Goal: Find specific page/section: Find specific page/section

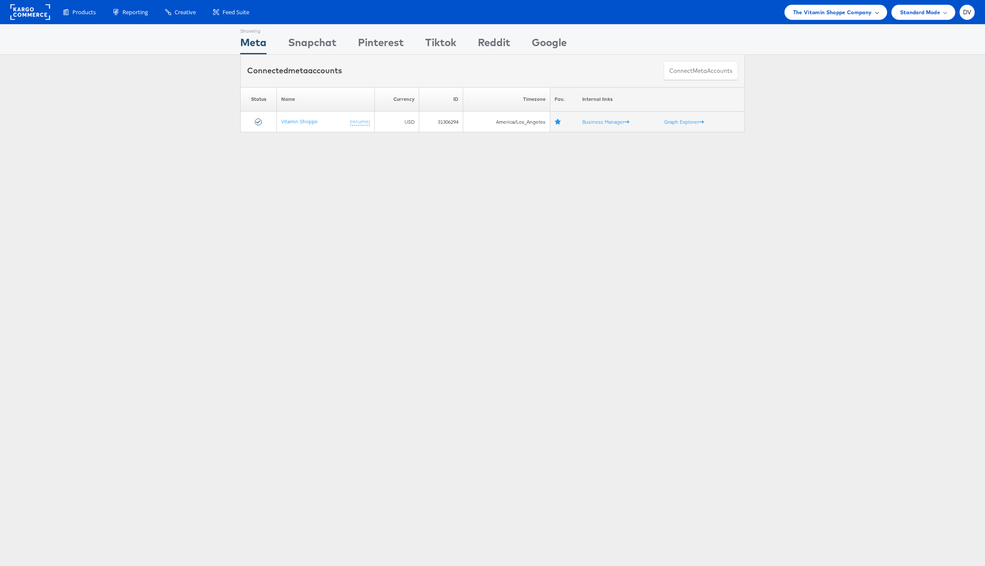
click at [828, 13] on span "The Vitamin Shoppe Company" at bounding box center [832, 12] width 79 height 9
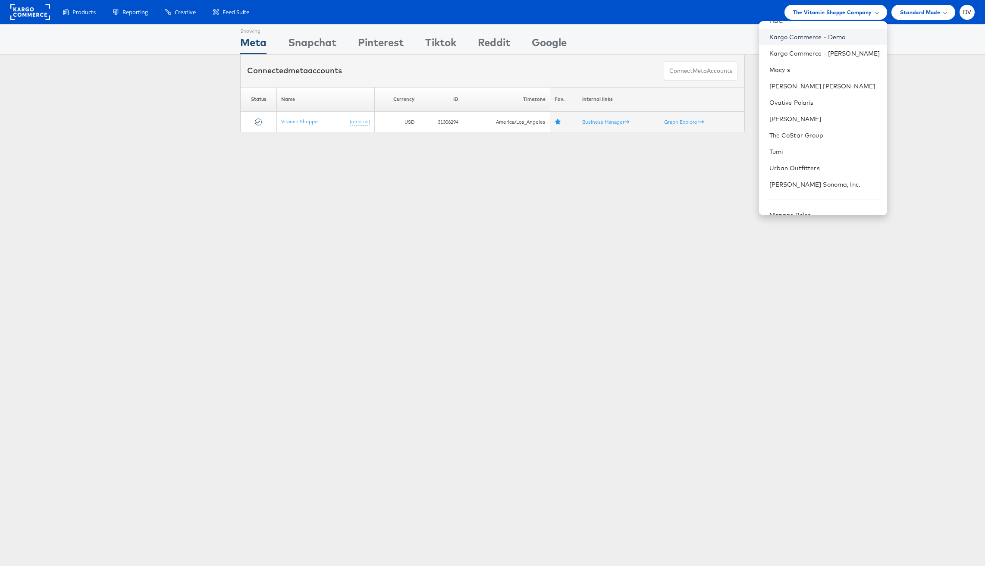
scroll to position [121, 0]
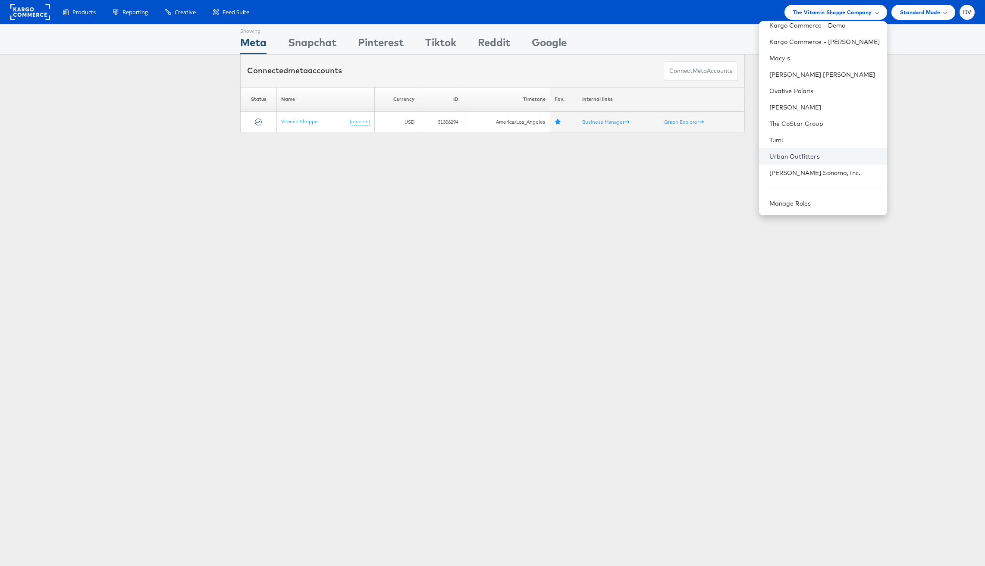
click at [803, 152] on link "Urban Outfitters" at bounding box center [824, 156] width 111 height 9
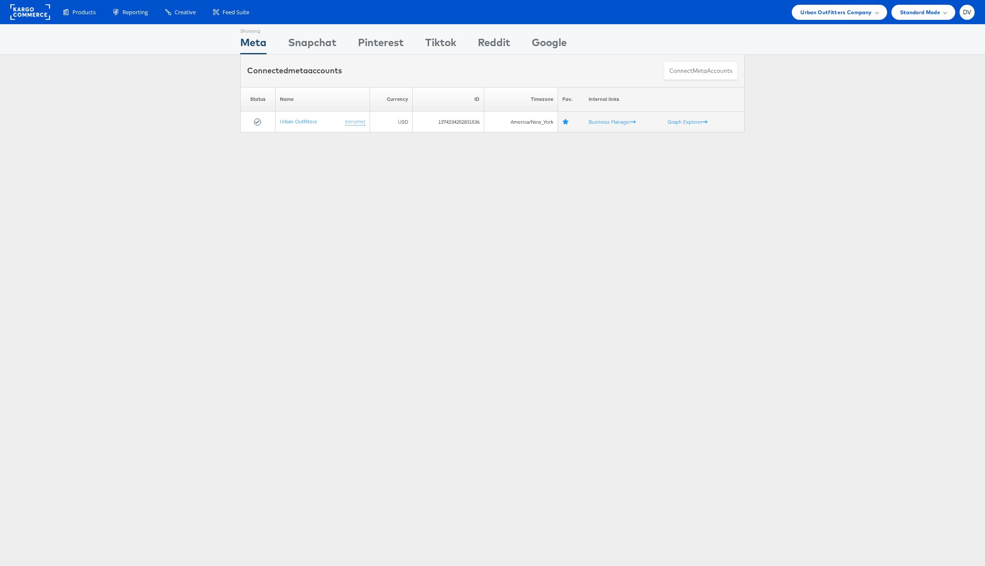
click at [808, 106] on div "Please Wait Loading Accounts .... Status Name Currency ID Timezone Fav. Interna…" at bounding box center [492, 109] width 985 height 45
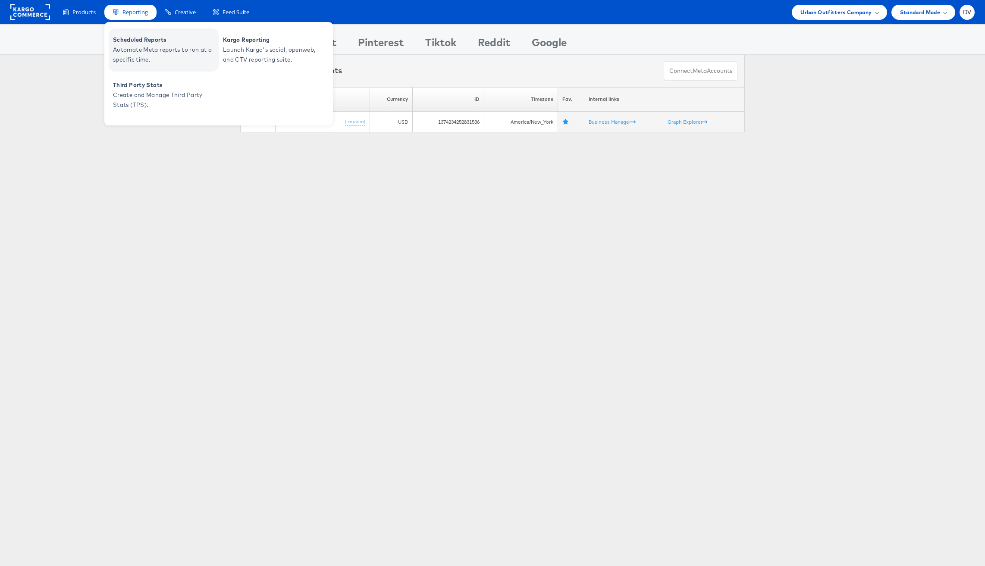
click at [140, 42] on span "Scheduled Reports" at bounding box center [164, 40] width 103 height 10
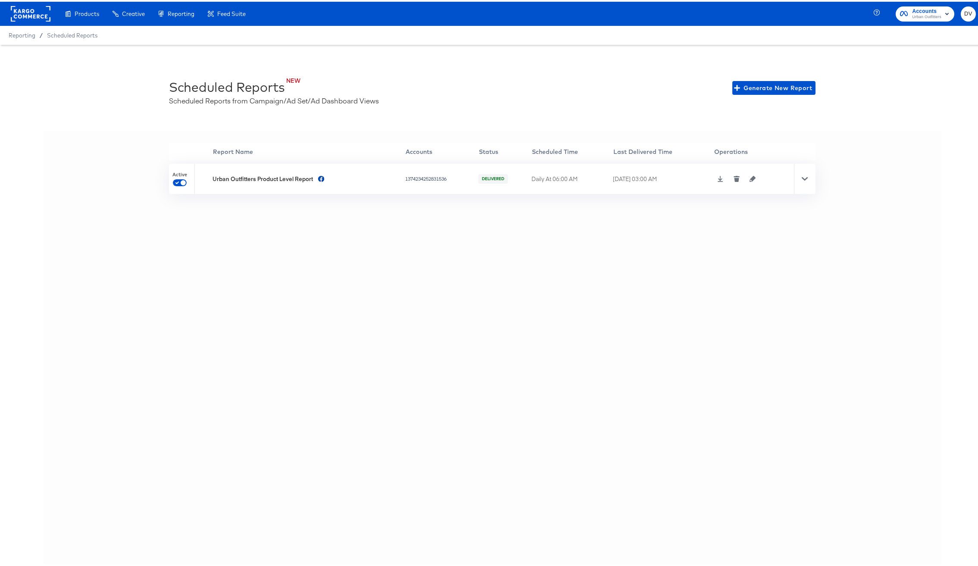
click at [719, 177] on icon at bounding box center [720, 177] width 6 height 6
click at [656, 238] on div "'' Report Name Accounts Status Scheduled Time Last Delivered Time Operations Ac…" at bounding box center [492, 357] width 898 height 456
click at [802, 176] on icon at bounding box center [805, 177] width 6 height 6
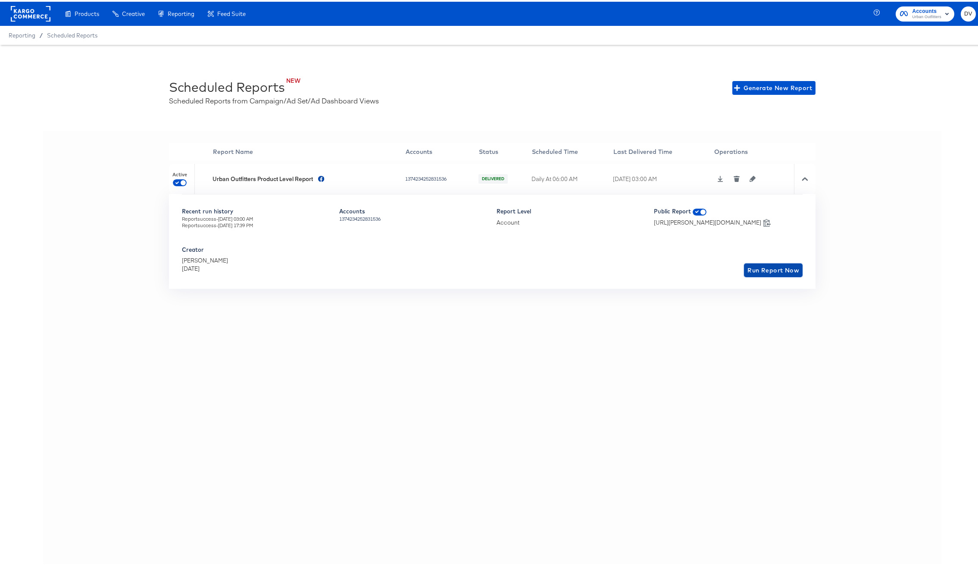
click at [757, 271] on span "Run Report Now" at bounding box center [773, 268] width 52 height 11
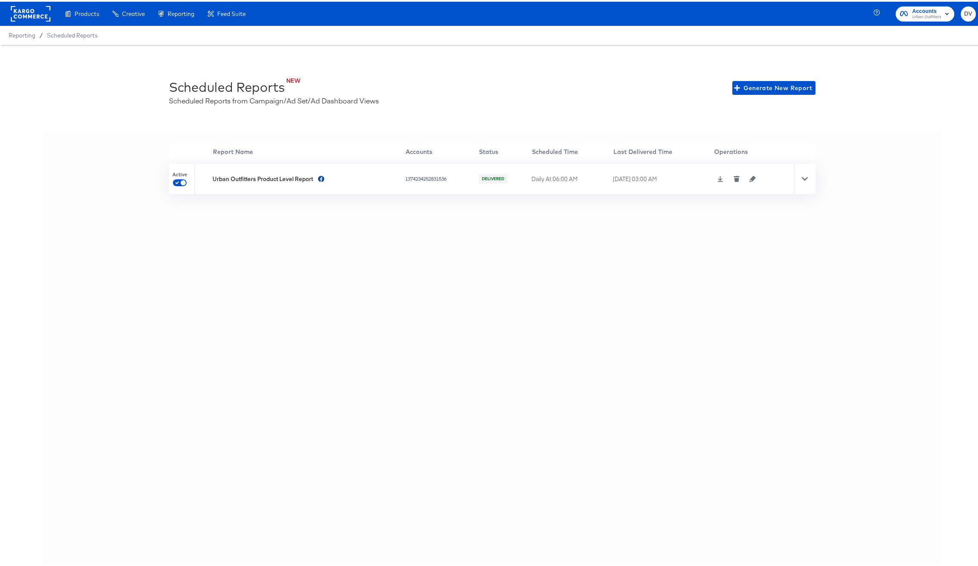
click at [694, 231] on div "'' Report Name Accounts Status Scheduled Time Last Delivered Time Operations Ac…" at bounding box center [492, 357] width 898 height 456
click at [750, 177] on icon "button" at bounding box center [753, 177] width 6 height 6
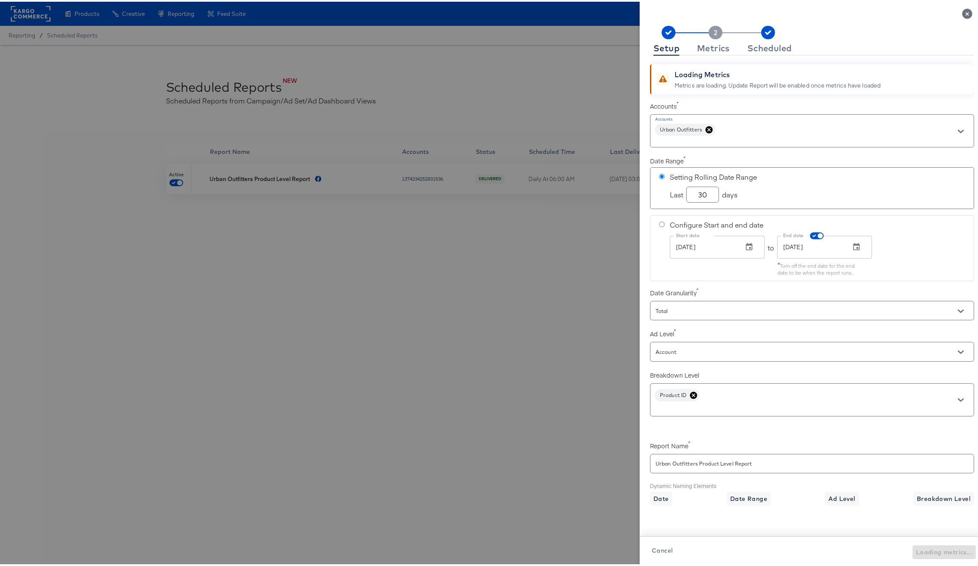
checkbox input "true"
click at [656, 541] on div "Cancel Loading metrics..." at bounding box center [812, 550] width 345 height 31
click at [658, 551] on span "Cancel" at bounding box center [662, 549] width 21 height 11
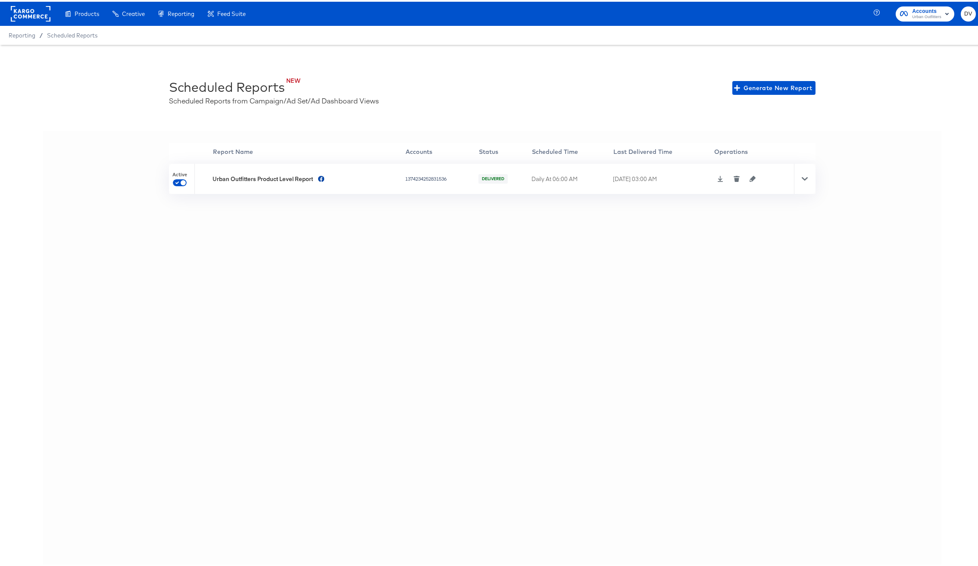
click at [411, 416] on div "'' Report Name Accounts Status Scheduled Time Last Delivered Time Operations Ac…" at bounding box center [492, 357] width 898 height 456
click at [43, 12] on rect at bounding box center [31, 12] width 40 height 16
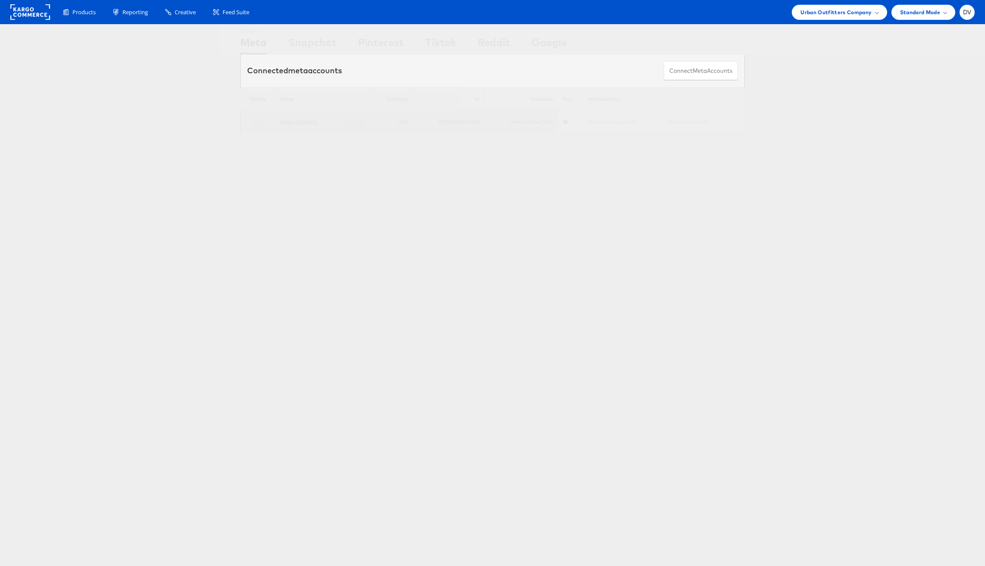
click at [310, 124] on link "Urban Outfitters" at bounding box center [298, 121] width 37 height 6
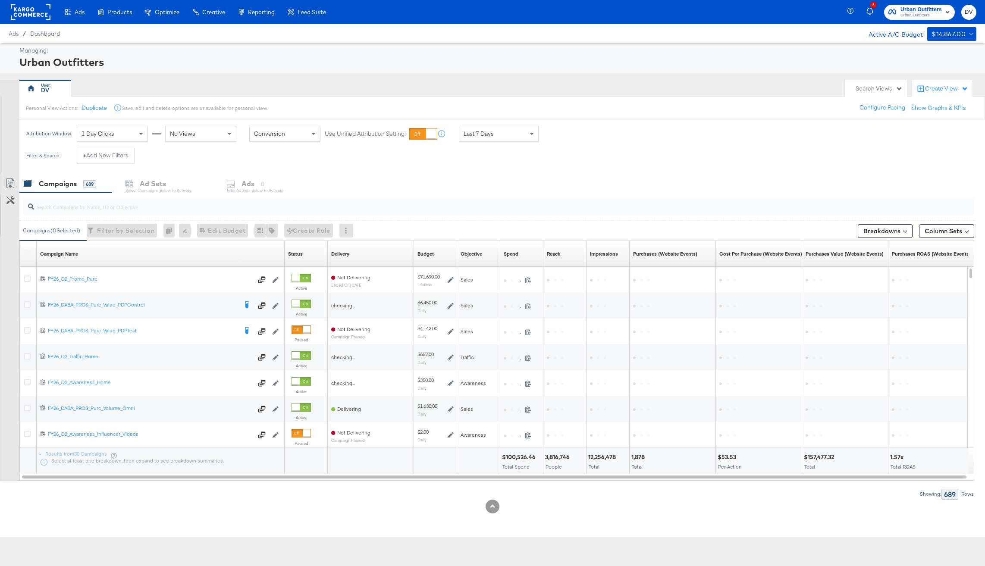
click at [926, 89] on div "Create View" at bounding box center [946, 88] width 43 height 9
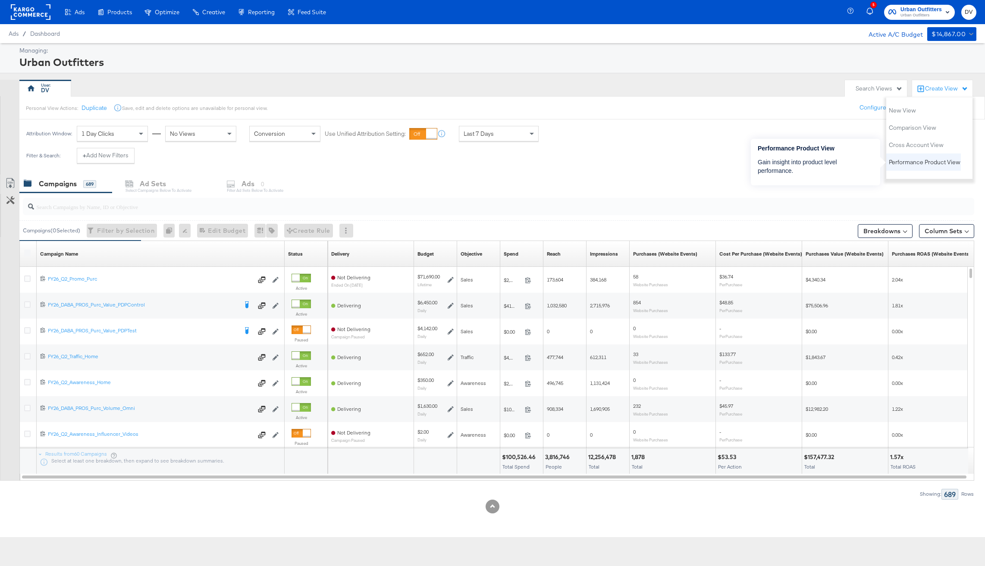
click at [931, 159] on span "Performance Product View" at bounding box center [924, 162] width 72 height 8
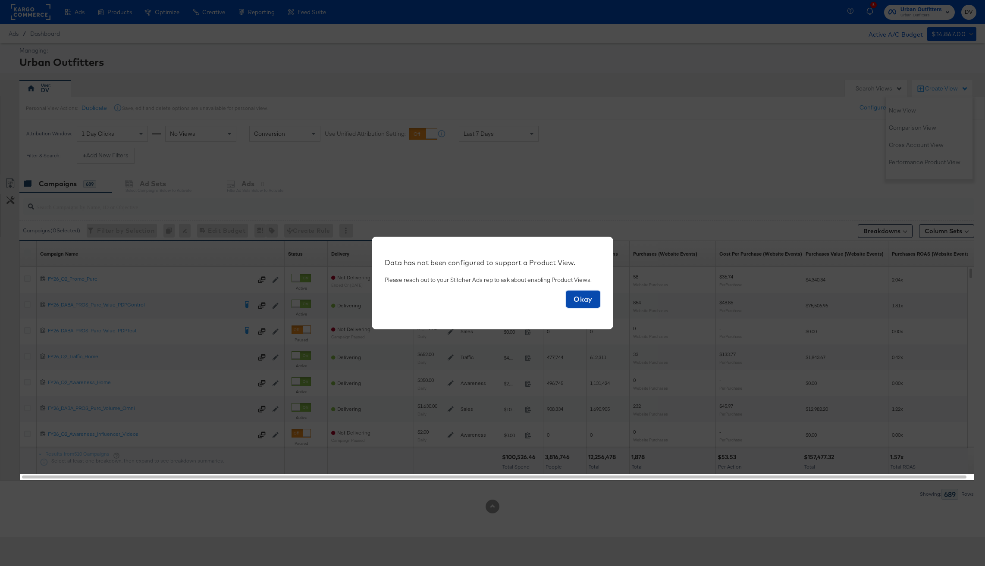
click at [588, 297] on span "Okay" at bounding box center [583, 299] width 28 height 12
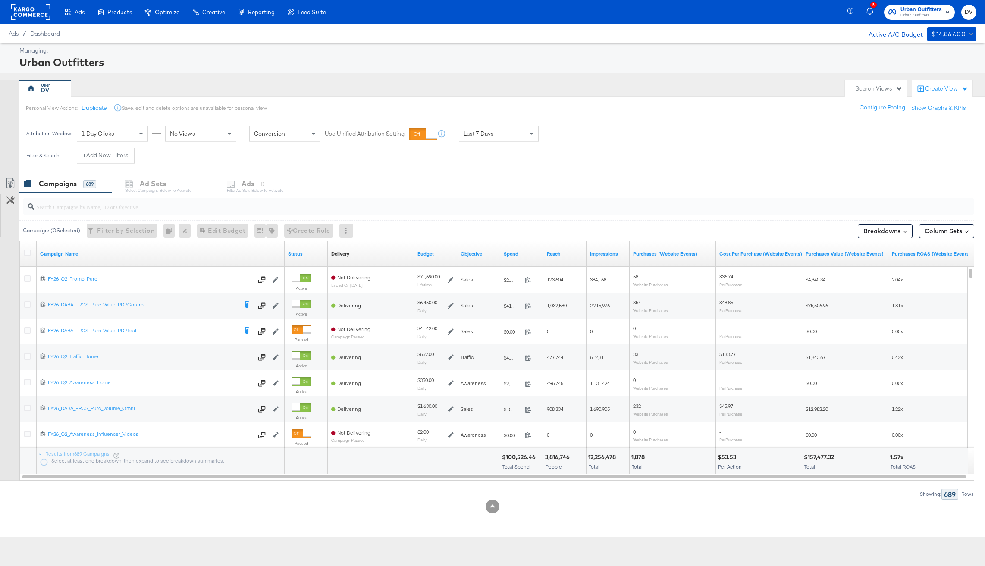
click at [927, 13] on span "Urban Outfitters" at bounding box center [920, 15] width 41 height 7
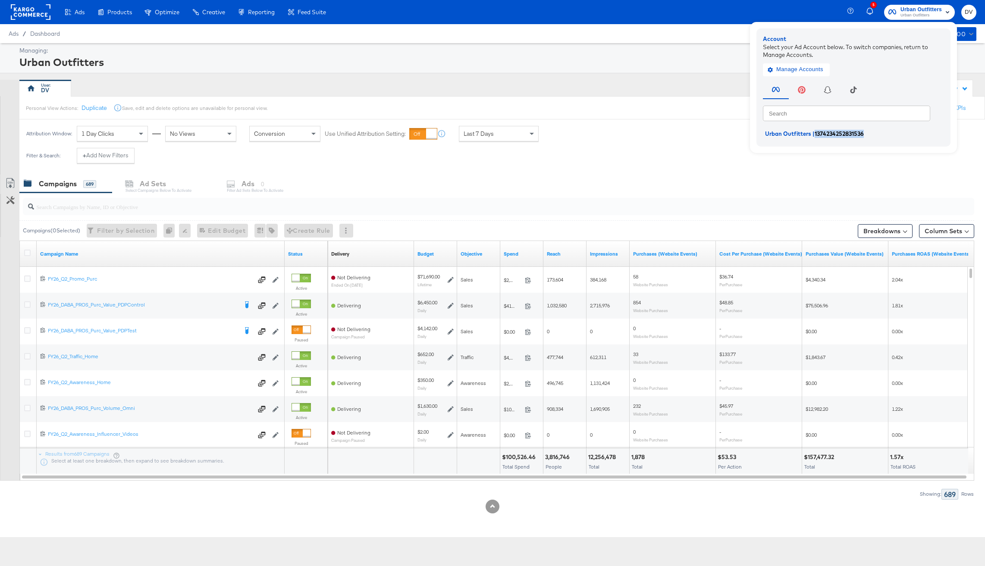
copy span "1374234252831536"
click at [655, 142] on div "Attribution Window: 1 Day Clicks No Views Conversion Use Unified Attribution Se…" at bounding box center [492, 133] width 985 height 28
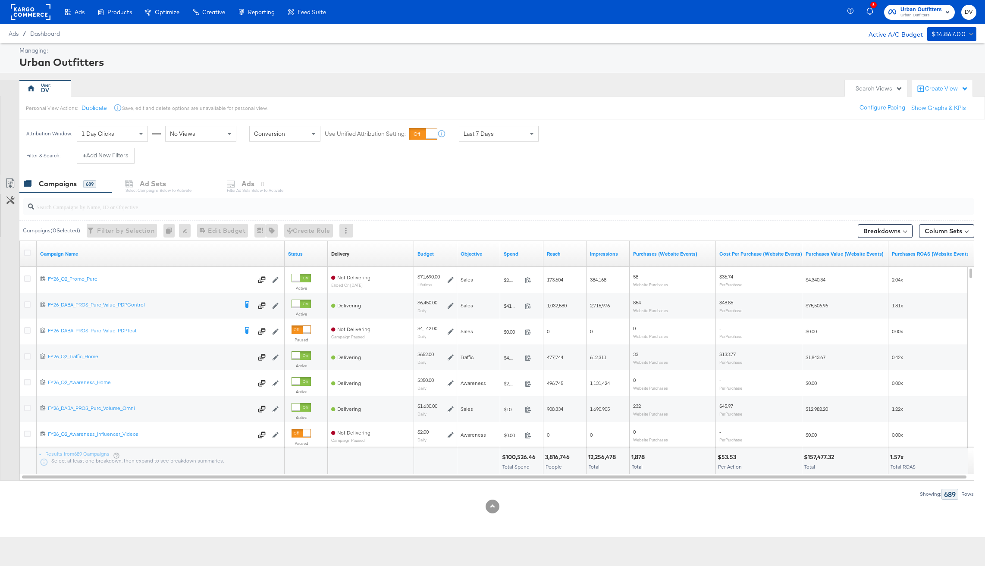
click at [19, 11] on rect at bounding box center [31, 12] width 40 height 16
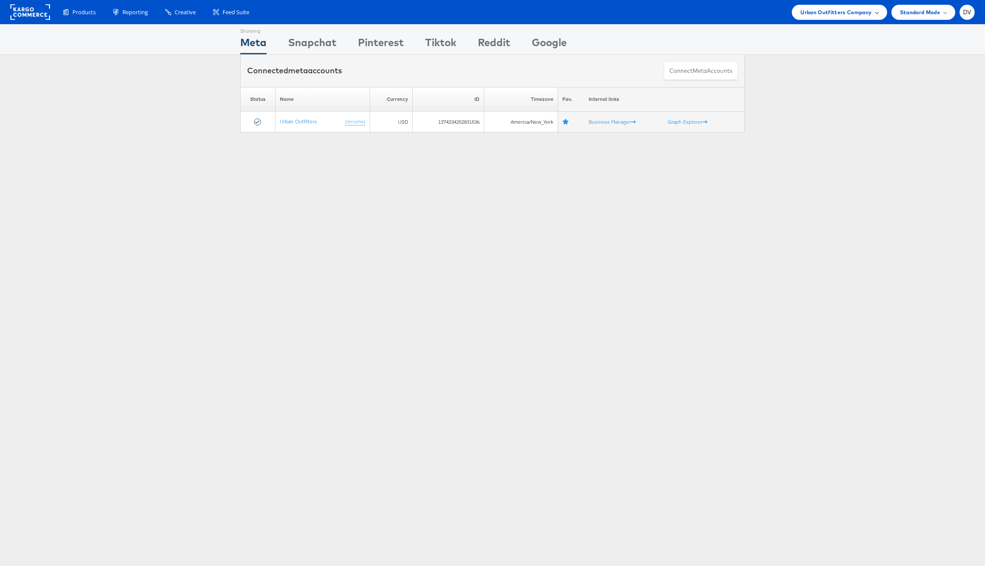
click at [833, 14] on span "Urban Outfitters Company" at bounding box center [835, 12] width 71 height 9
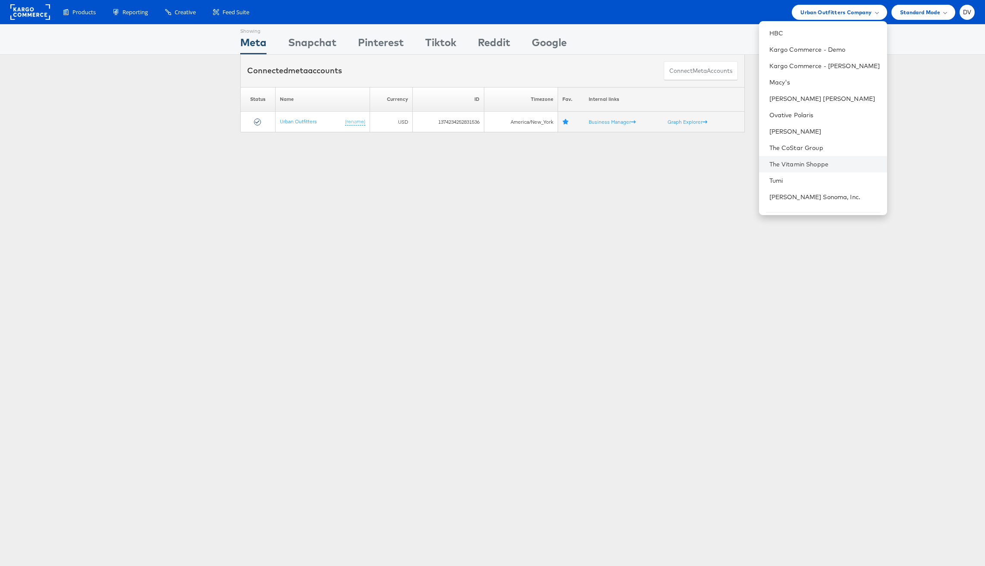
scroll to position [121, 0]
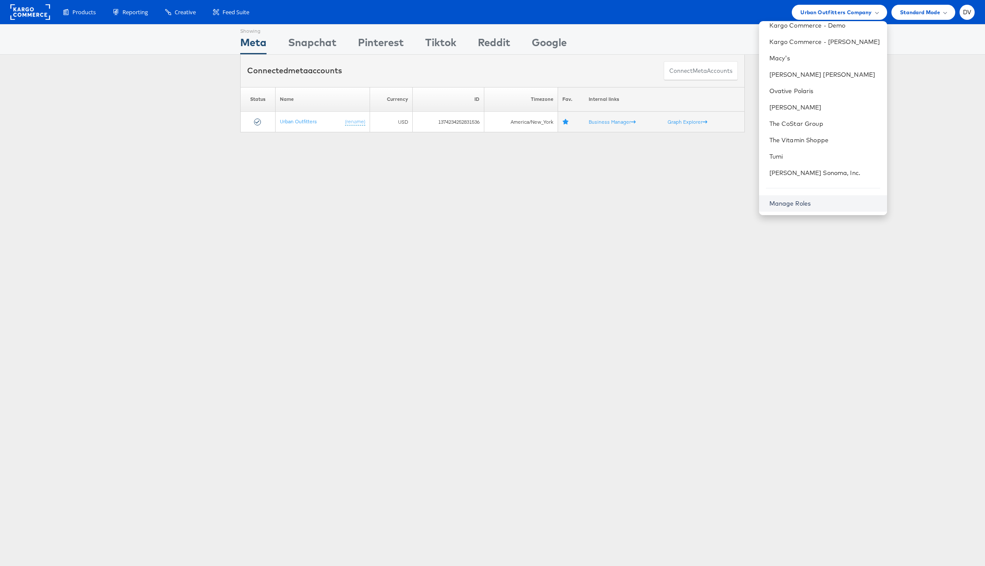
click at [811, 200] on link "Manage Roles" at bounding box center [790, 204] width 42 height 8
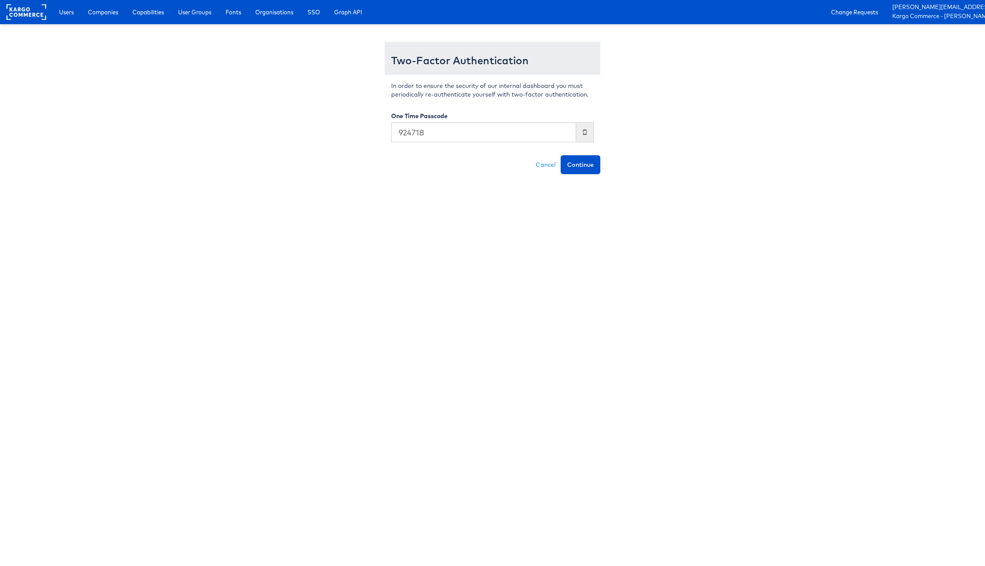
type input "924718"
click at [560, 155] on button "Continue" at bounding box center [580, 164] width 40 height 19
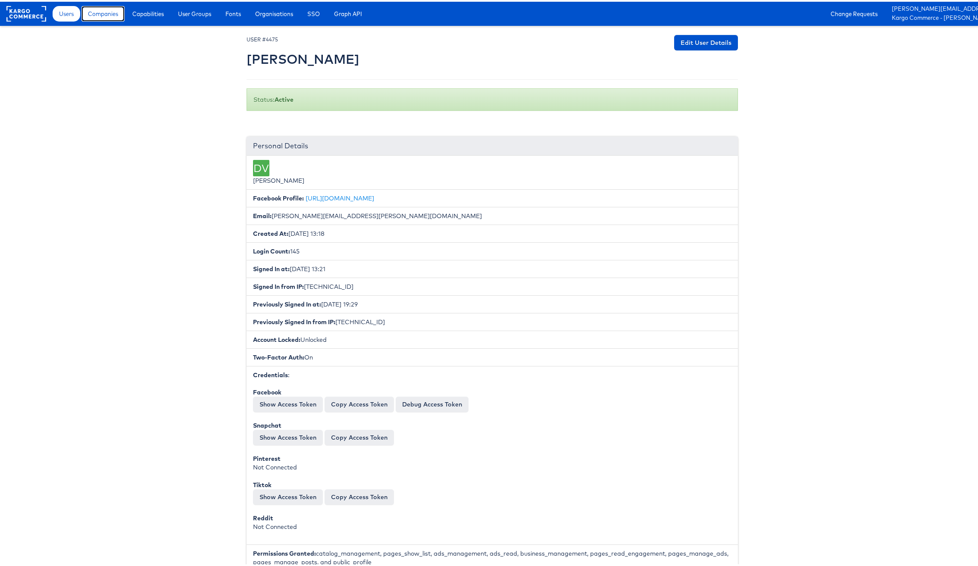
click at [110, 16] on span "Companies" at bounding box center [103, 12] width 30 height 9
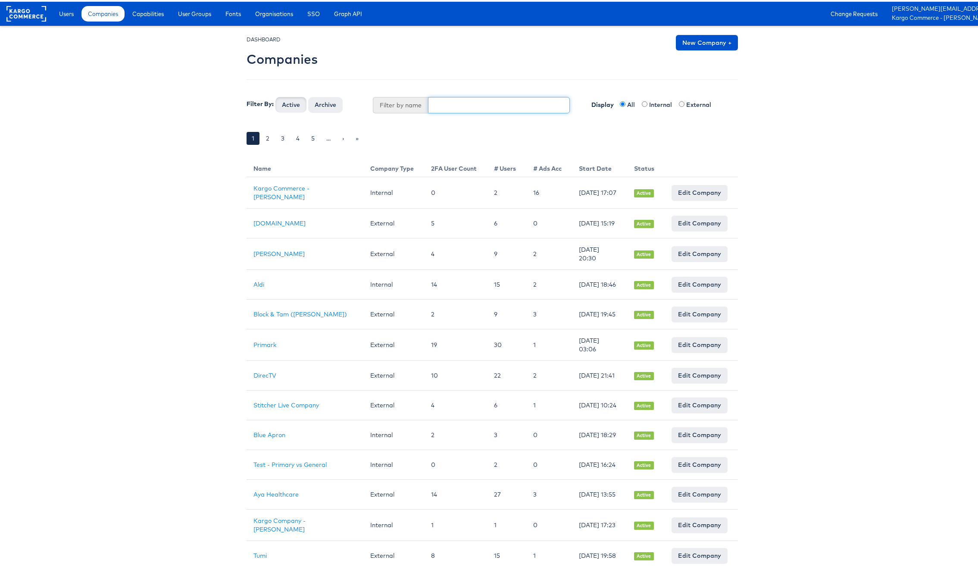
click at [437, 98] on input "text" at bounding box center [499, 103] width 142 height 16
type input "urban"
click at [275, 95] on button "Active" at bounding box center [290, 103] width 31 height 16
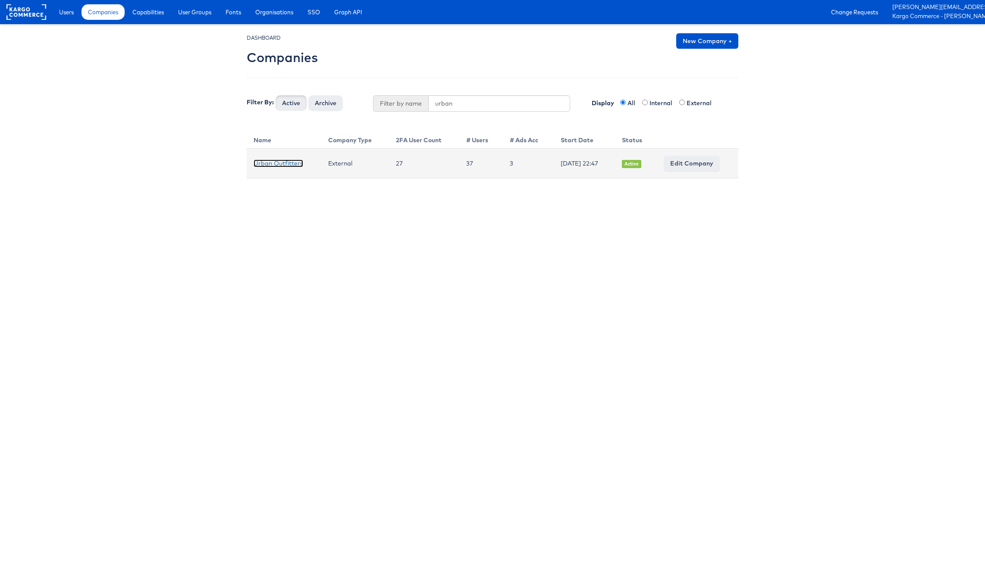
click at [290, 162] on link "Urban Outfitters" at bounding box center [278, 164] width 50 height 8
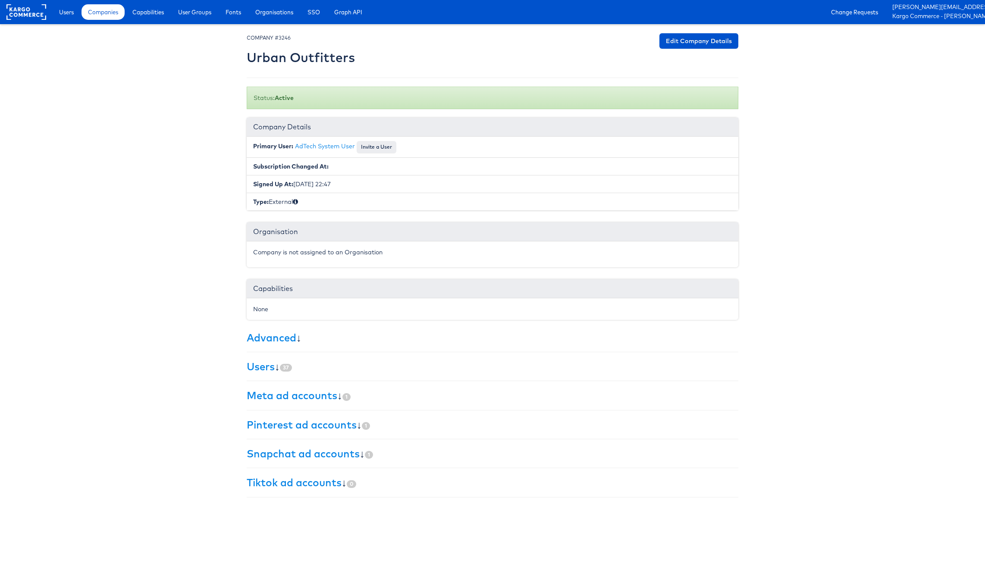
click at [285, 40] on small "COMPANY #3246" at bounding box center [269, 37] width 44 height 6
copy small "3246"
